Goal: Task Accomplishment & Management: Manage account settings

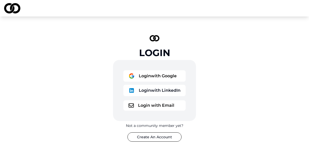
click at [154, 78] on button "Login with Google" at bounding box center [155, 75] width 62 height 11
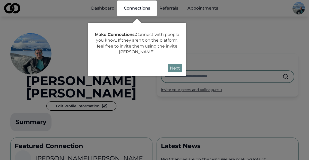
click at [175, 66] on button "Next" at bounding box center [175, 68] width 14 height 8
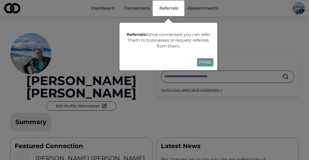
click at [209, 63] on button "Finish" at bounding box center [205, 62] width 17 height 8
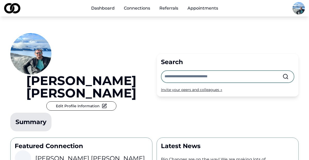
click at [61, 101] on button "Edit Profile Information" at bounding box center [81, 105] width 70 height 9
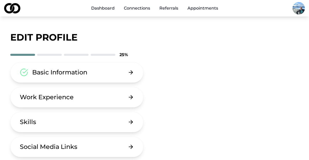
click at [82, 94] on button "Work Experience" at bounding box center [76, 97] width 133 height 21
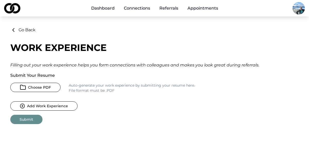
click at [37, 86] on button "Choose PDF" at bounding box center [35, 87] width 50 height 9
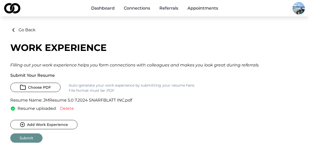
click at [34, 139] on button "Submit" at bounding box center [26, 137] width 32 height 9
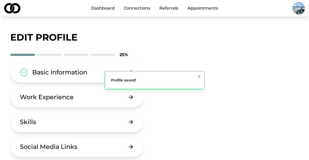
click at [197, 75] on icon "Notifications (F8)" at bounding box center [199, 76] width 4 height 4
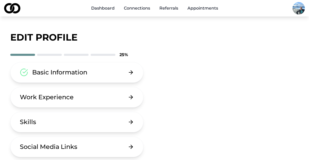
click at [56, 98] on div "Work Experience" at bounding box center [47, 97] width 54 height 8
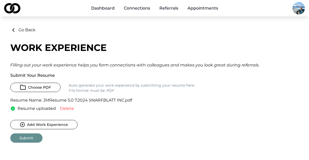
click at [29, 137] on button "Submit" at bounding box center [26, 137] width 32 height 9
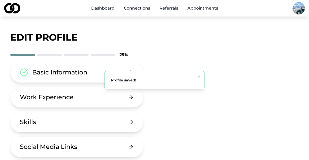
click at [198, 75] on ol "Profile saved!" at bounding box center [155, 80] width 108 height 26
click at [227, 47] on div "edit profile 25 % Basic Information Work Experience Skills Social Media Links E…" at bounding box center [154, 129] width 289 height 204
click at [199, 75] on icon "Notifications (F8)" at bounding box center [199, 76] width 4 height 4
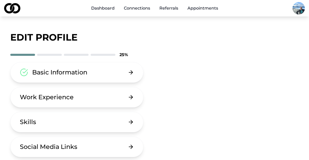
click at [85, 116] on button "Skills" at bounding box center [76, 121] width 133 height 21
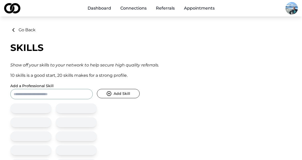
click at [12, 30] on icon at bounding box center [13, 30] width 6 height 6
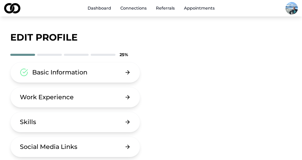
click at [64, 101] on div "Work Experience" at bounding box center [47, 97] width 54 height 8
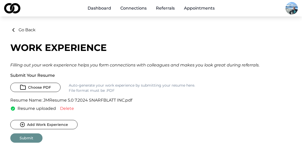
click at [46, 88] on button "Choose PDF" at bounding box center [35, 87] width 50 height 9
